Goal: Information Seeking & Learning: Learn about a topic

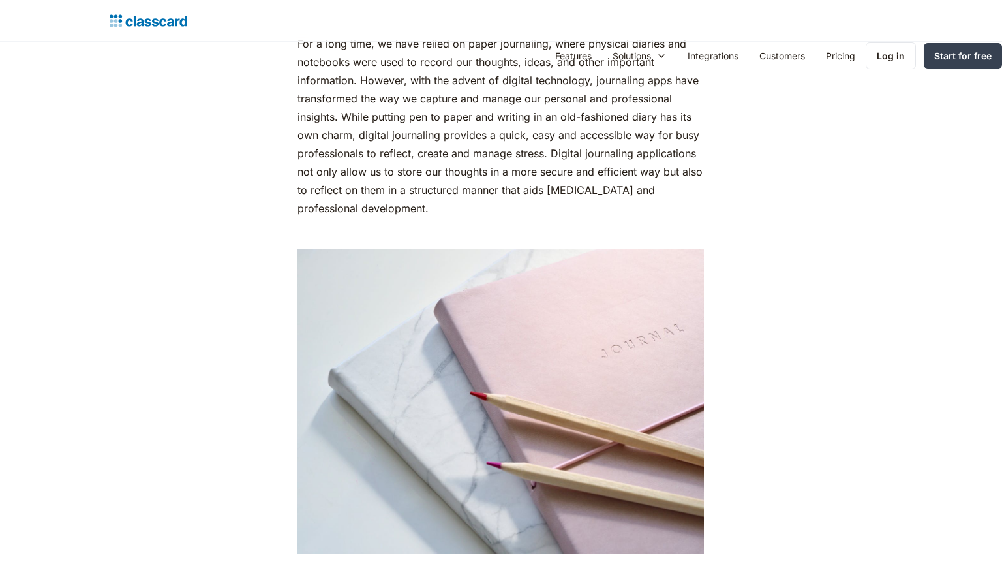
scroll to position [1525, 0]
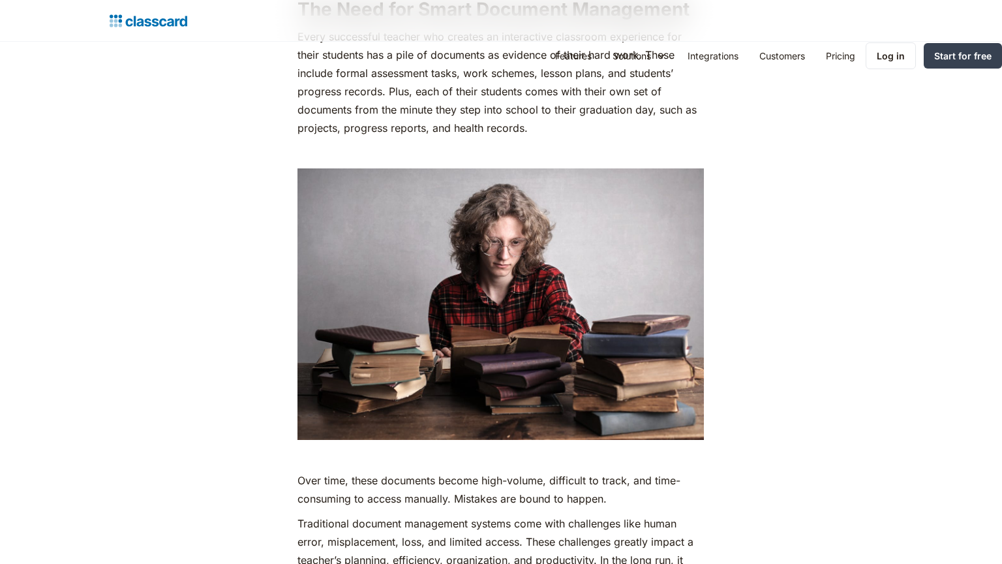
scroll to position [2020, 0]
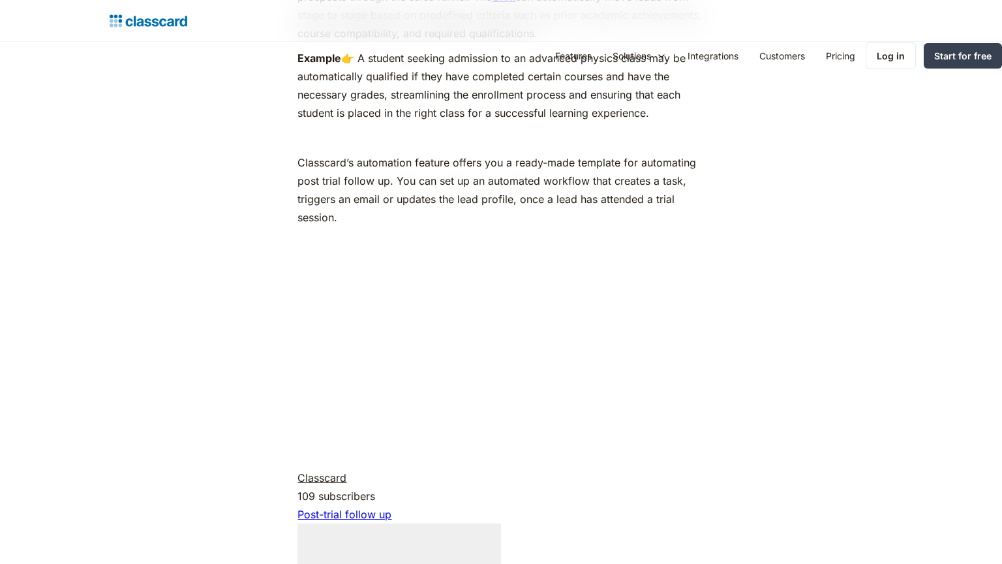
scroll to position [3078, 0]
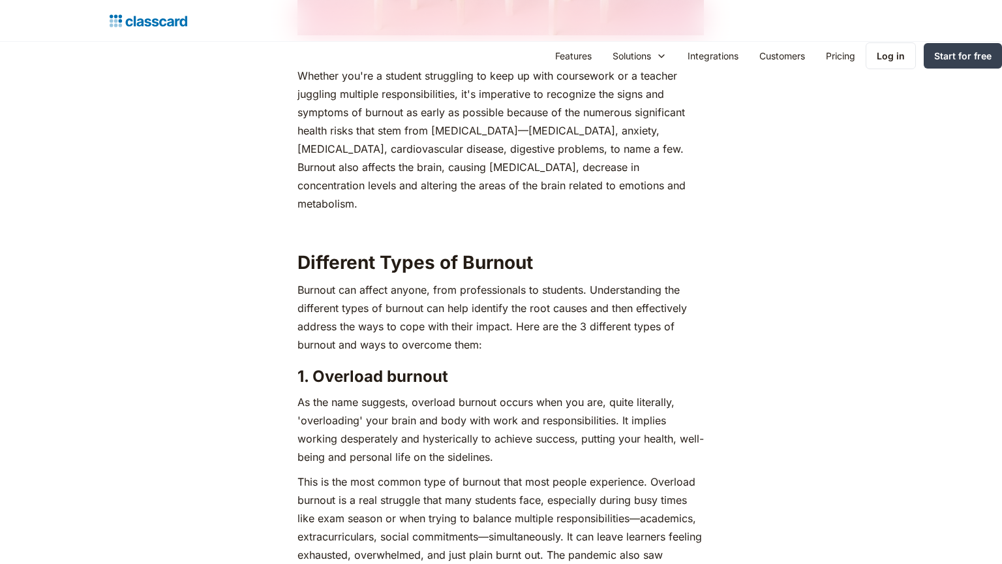
scroll to position [2020, 0]
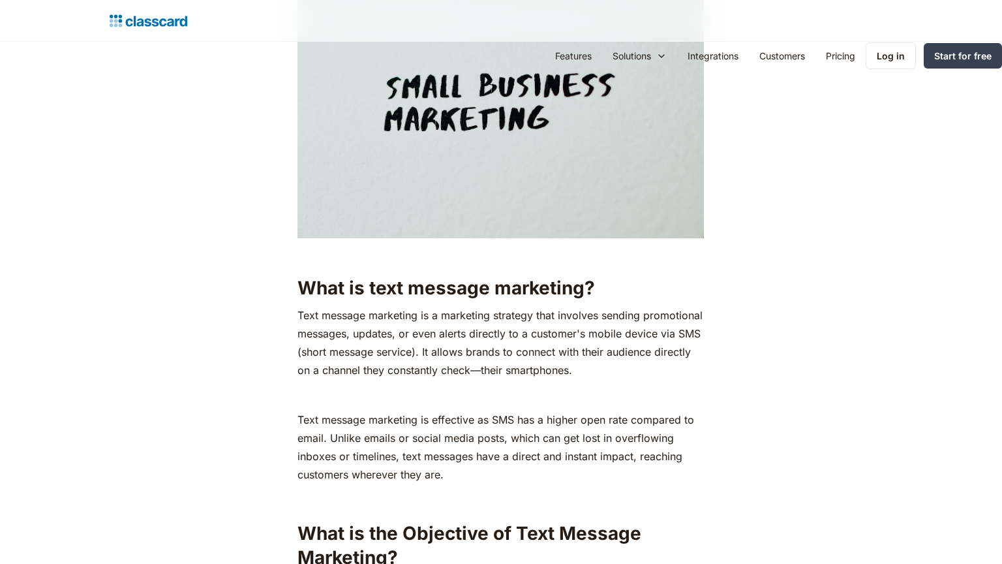
scroll to position [1525, 0]
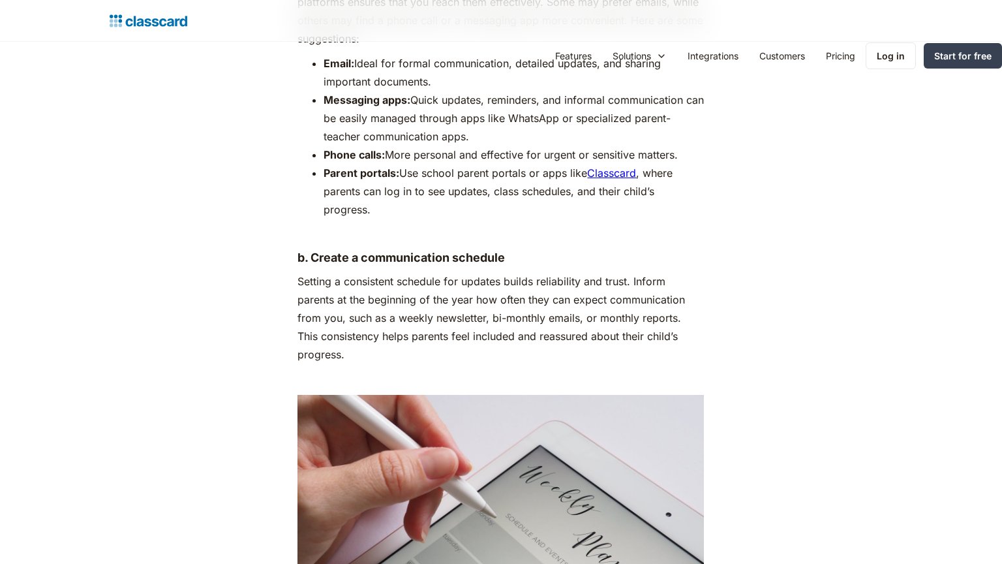
scroll to position [2020, 0]
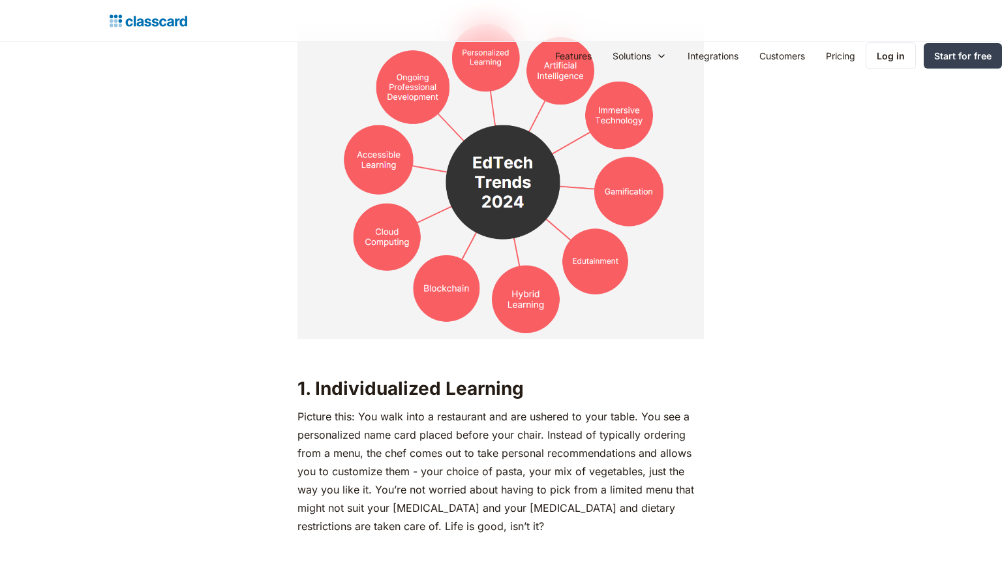
scroll to position [2020, 0]
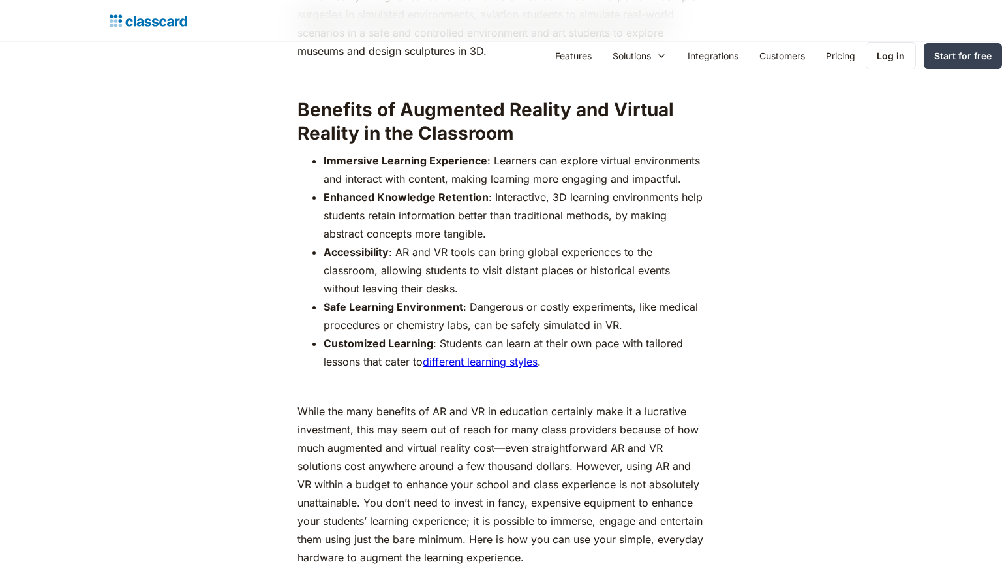
scroll to position [2020, 0]
